Goal: Information Seeking & Learning: Learn about a topic

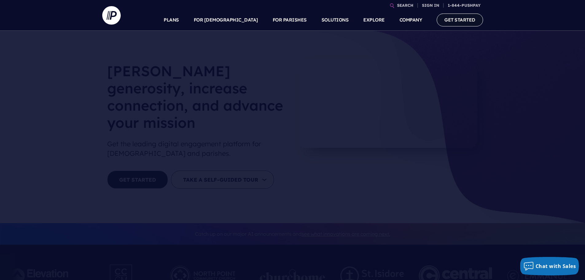
click at [465, 20] on link "GET STARTED" at bounding box center [460, 20] width 46 height 13
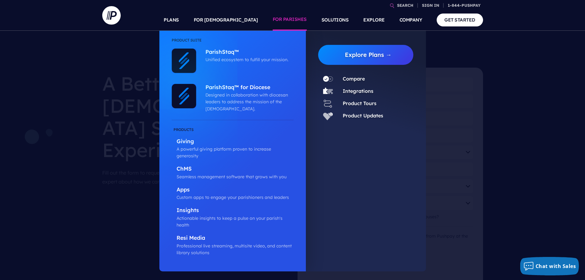
click at [278, 20] on link "FOR PARISHES" at bounding box center [290, 20] width 34 height 22
click at [224, 50] on p "ParishStaq™" at bounding box center [248, 53] width 85 height 8
